Goal: Information Seeking & Learning: Check status

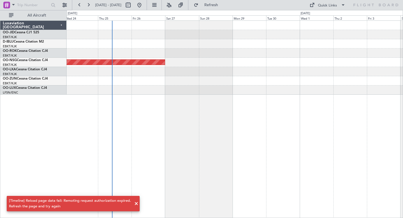
click at [208, 116] on div "Planned Maint [GEOGRAPHIC_DATA] ([GEOGRAPHIC_DATA])" at bounding box center [235, 118] width 336 height 197
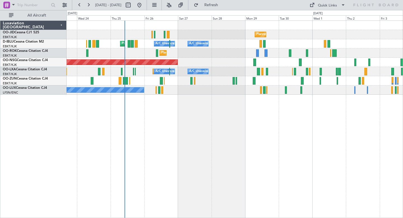
click at [131, 125] on div "Planned Maint Kortrijk-Wevelgem A/C Unavailable Kortrijk-Wevelgem Planned Maint…" at bounding box center [235, 118] width 336 height 197
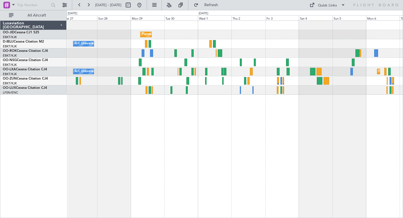
click at [315, 49] on div "Planned Maint Kortrijk-[GEOGRAPHIC_DATA]" at bounding box center [235, 52] width 336 height 9
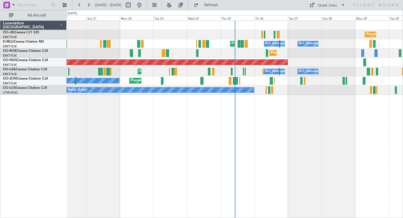
click at [252, 99] on div "Planned Maint Kortrijk-[GEOGRAPHIC_DATA] [GEOGRAPHIC_DATA] ([GEOGRAPHIC_DATA]) …" at bounding box center [235, 118] width 336 height 197
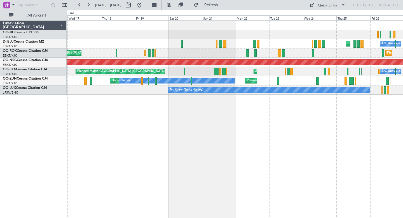
click at [250, 115] on div "Planned Maint Kortrijk-[GEOGRAPHIC_DATA] [GEOGRAPHIC_DATA] ([GEOGRAPHIC_DATA]) …" at bounding box center [235, 118] width 336 height 197
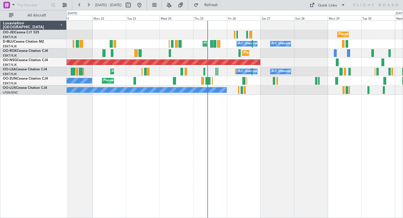
click at [306, 52] on div "Planned Maint Kortrijk-[GEOGRAPHIC_DATA] Planned Maint [GEOGRAPHIC_DATA]-[GEOGR…" at bounding box center [235, 52] width 336 height 9
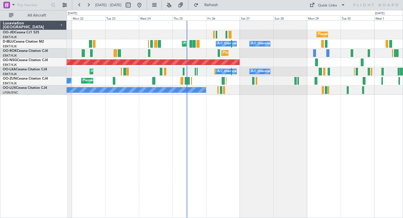
click at [249, 39] on div "Planned Maint Kortrijk-[GEOGRAPHIC_DATA]" at bounding box center [235, 34] width 336 height 9
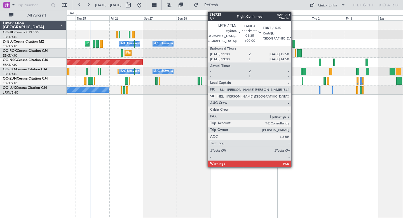
click at [294, 46] on div at bounding box center [293, 44] width 3 height 8
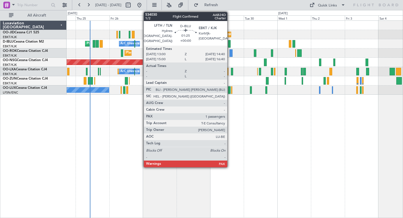
click at [230, 42] on div at bounding box center [229, 44] width 3 height 8
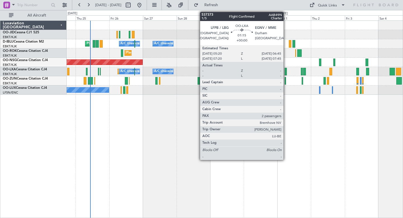
click at [286, 72] on div at bounding box center [286, 72] width 2 height 8
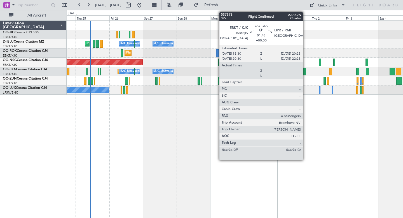
click at [305, 72] on div at bounding box center [304, 72] width 3 height 8
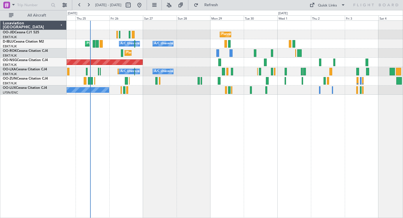
click at [335, 84] on div "Planned Maint Kortrijk-[GEOGRAPHIC_DATA]" at bounding box center [235, 80] width 336 height 9
